Goal: Information Seeking & Learning: Understand process/instructions

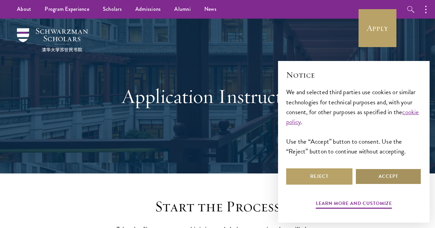
click at [375, 178] on button "Accept" at bounding box center [388, 176] width 66 height 16
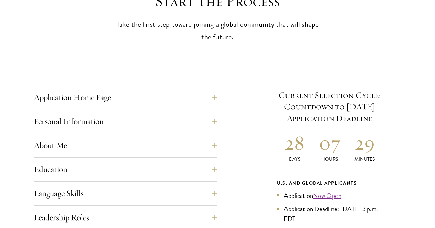
scroll to position [205, 0]
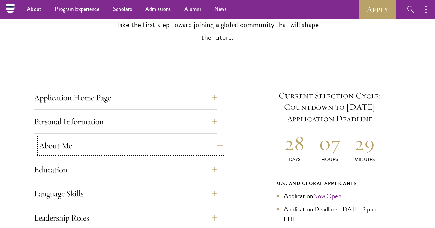
click at [127, 148] on button "About Me" at bounding box center [131, 145] width 184 height 16
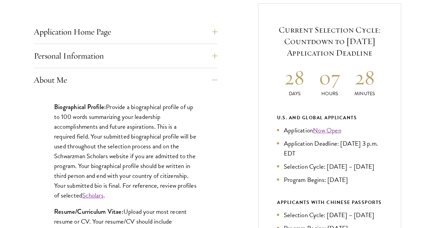
scroll to position [310, 0]
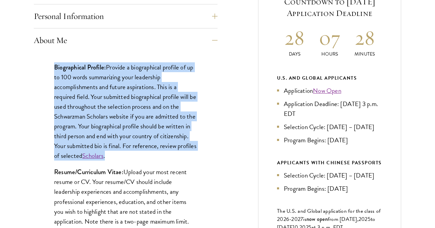
drag, startPoint x: 54, startPoint y: 67, endPoint x: 143, endPoint y: 154, distance: 123.7
click at [143, 154] on p "Biographical Profile: Provide a biographical profile of up to 100 words summari…" at bounding box center [125, 111] width 143 height 98
copy p "Biographical Profile: Provide a biographical profile of up to 100 words summari…"
click at [184, 107] on p "Biographical Profile: Provide a biographical profile of up to 100 words summari…" at bounding box center [125, 111] width 143 height 98
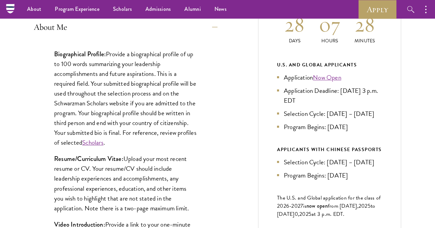
scroll to position [324, 0]
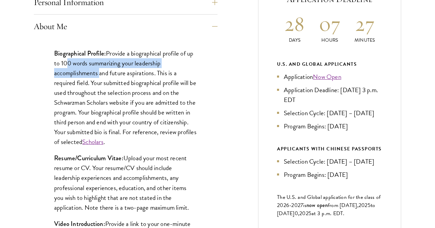
drag, startPoint x: 67, startPoint y: 64, endPoint x: 100, endPoint y: 72, distance: 34.3
click at [100, 72] on p "Biographical Profile: Provide a biographical profile of up to 100 words summari…" at bounding box center [125, 97] width 143 height 98
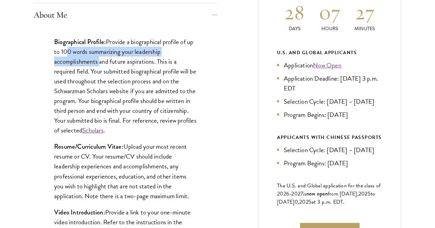
scroll to position [337, 0]
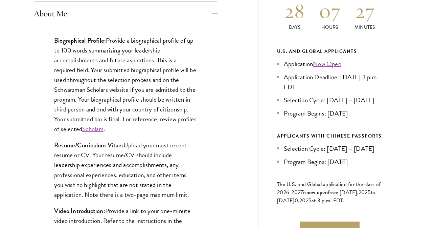
click at [92, 69] on p "Biographical Profile: Provide a biographical profile of up to 100 words summari…" at bounding box center [125, 85] width 143 height 98
click at [108, 41] on p "Biographical Profile: Provide a biographical profile of up to 100 words summari…" at bounding box center [125, 85] width 143 height 98
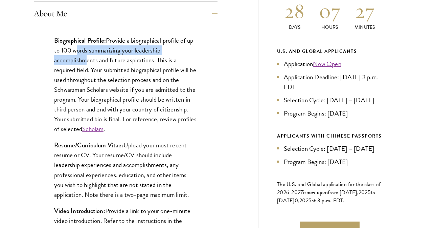
drag, startPoint x: 75, startPoint y: 54, endPoint x: 87, endPoint y: 62, distance: 13.8
click at [87, 62] on p "Biographical Profile: Provide a biographical profile of up to 100 words summari…" at bounding box center [125, 85] width 143 height 98
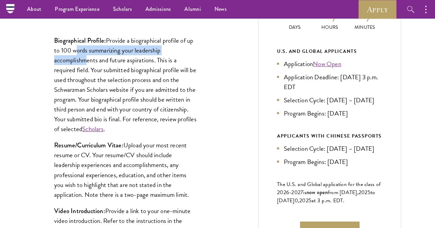
scroll to position [334, 0]
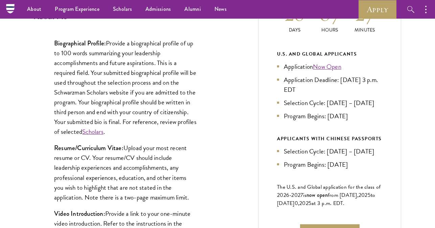
click at [86, 76] on p "Biographical Profile: Provide a biographical profile of up to 100 words summari…" at bounding box center [125, 87] width 143 height 98
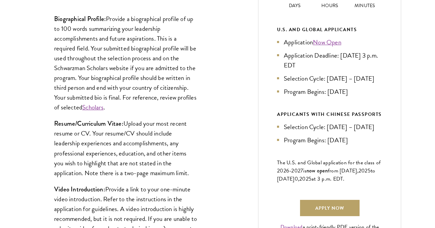
scroll to position [362, 0]
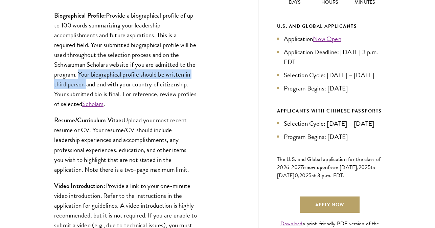
drag, startPoint x: 79, startPoint y: 75, endPoint x: 87, endPoint y: 81, distance: 9.7
click at [87, 81] on p "Biographical Profile: Provide a biographical profile of up to 100 words summari…" at bounding box center [125, 59] width 143 height 98
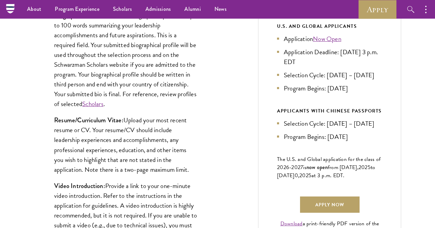
scroll to position [339, 0]
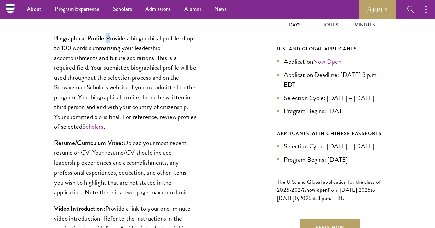
drag, startPoint x: 108, startPoint y: 39, endPoint x: 111, endPoint y: 43, distance: 5.3
click at [111, 43] on p "Biographical Profile: Provide a biographical profile of up to 100 words summari…" at bounding box center [125, 82] width 143 height 98
click at [108, 38] on p "Biographical Profile: Provide a biographical profile of up to 100 words summari…" at bounding box center [125, 82] width 143 height 98
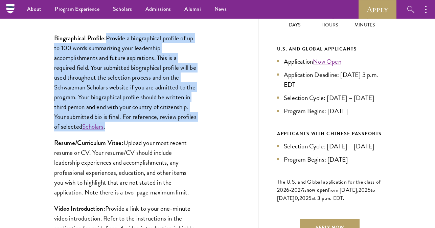
drag, startPoint x: 108, startPoint y: 38, endPoint x: 147, endPoint y: 124, distance: 94.5
click at [147, 124] on p "Biographical Profile: Provide a biographical profile of up to 100 words summari…" at bounding box center [125, 82] width 143 height 98
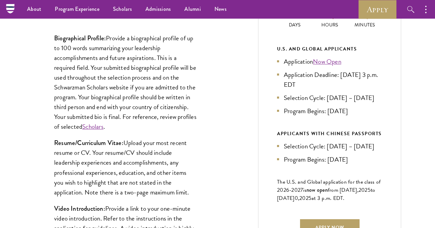
click at [159, 126] on p "Biographical Profile: Provide a biographical profile of up to 100 words summari…" at bounding box center [125, 82] width 143 height 98
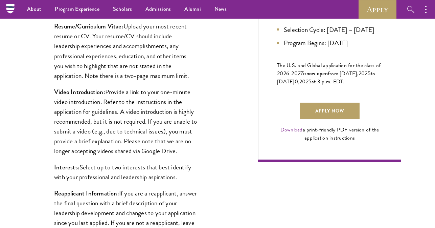
scroll to position [446, 0]
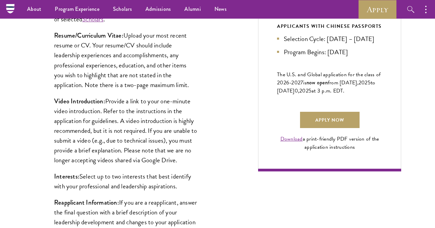
click at [124, 44] on p "Resume/Curriculum Vitae: Upload your most recent resume or CV. Your resume/CV s…" at bounding box center [125, 59] width 143 height 59
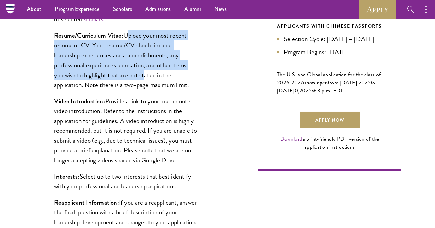
drag, startPoint x: 125, startPoint y: 35, endPoint x: 142, endPoint y: 75, distance: 43.9
click at [142, 75] on p "Resume/Curriculum Vitae: Upload your most recent resume or CV. Your resume/CV s…" at bounding box center [125, 59] width 143 height 59
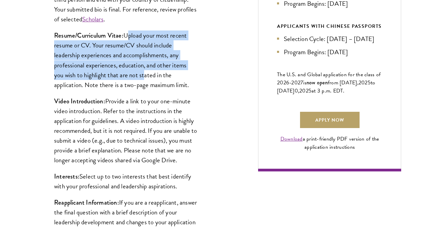
scroll to position [449, 0]
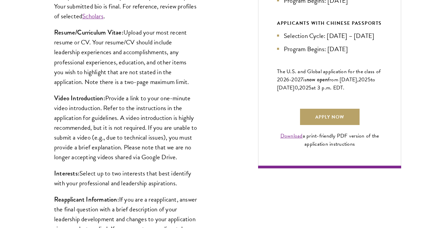
click at [186, 82] on p "Resume/Curriculum Vitae: Upload your most recent resume or CV. Your resume/CV s…" at bounding box center [125, 56] width 143 height 59
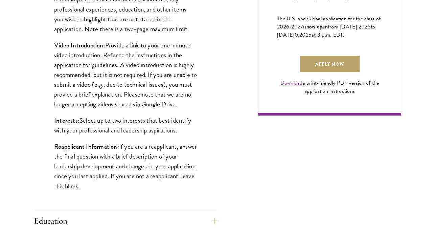
scroll to position [503, 0]
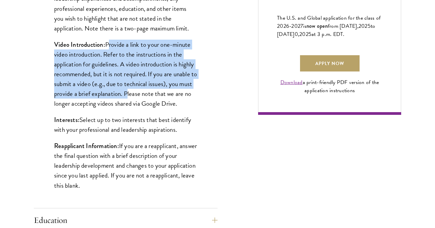
drag, startPoint x: 107, startPoint y: 43, endPoint x: 139, endPoint y: 90, distance: 56.2
click at [139, 90] on p "Video Introduction: Provide a link to your one-minute video introduction. Refer…" at bounding box center [125, 74] width 143 height 69
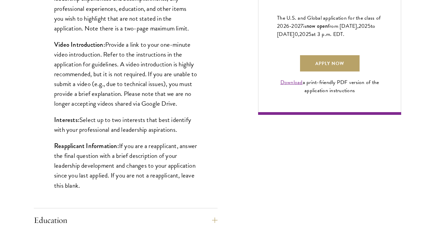
scroll to position [504, 0]
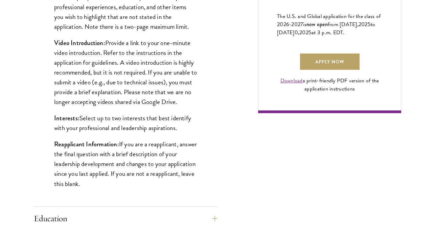
drag, startPoint x: 139, startPoint y: 90, endPoint x: 197, endPoint y: 103, distance: 59.3
click at [197, 103] on p "Video Introduction: Provide a link to your one-minute video introduction. Refer…" at bounding box center [125, 72] width 143 height 69
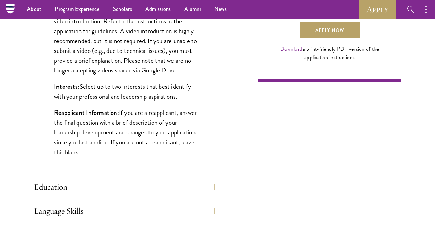
scroll to position [480, 0]
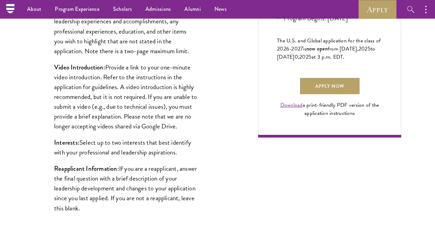
click at [128, 99] on p "Video Introduction: Provide a link to your one-minute video introduction. Refer…" at bounding box center [125, 96] width 143 height 69
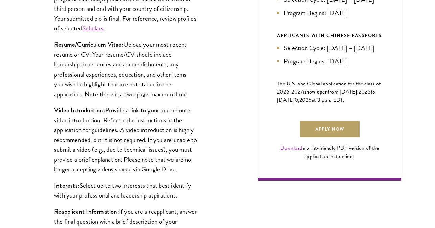
scroll to position [450, 0]
